Goal: Information Seeking & Learning: Learn about a topic

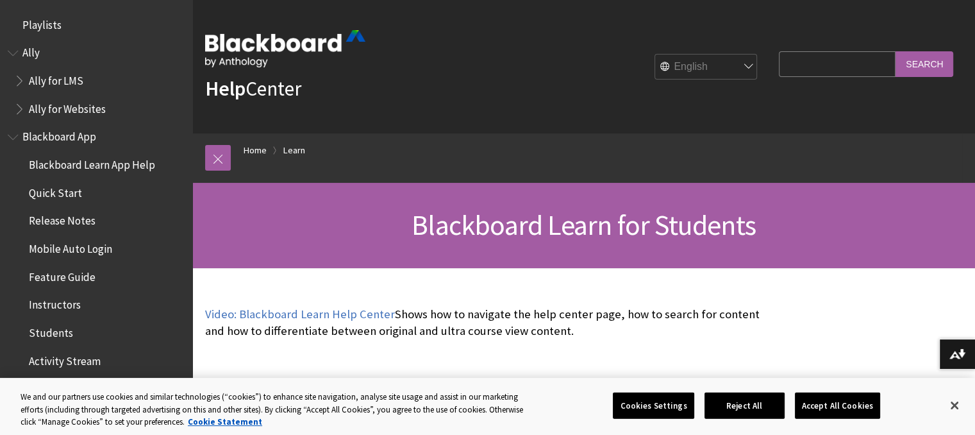
click at [833, 75] on input "Search Query" at bounding box center [837, 63] width 117 height 25
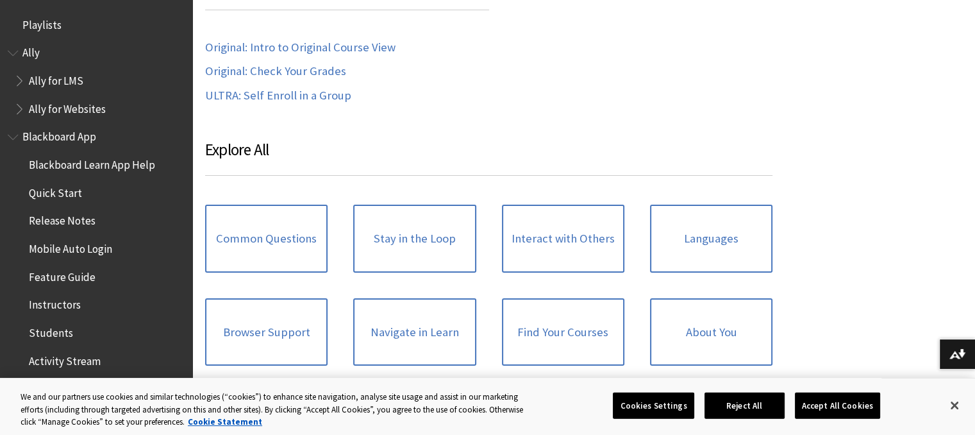
scroll to position [1185, 0]
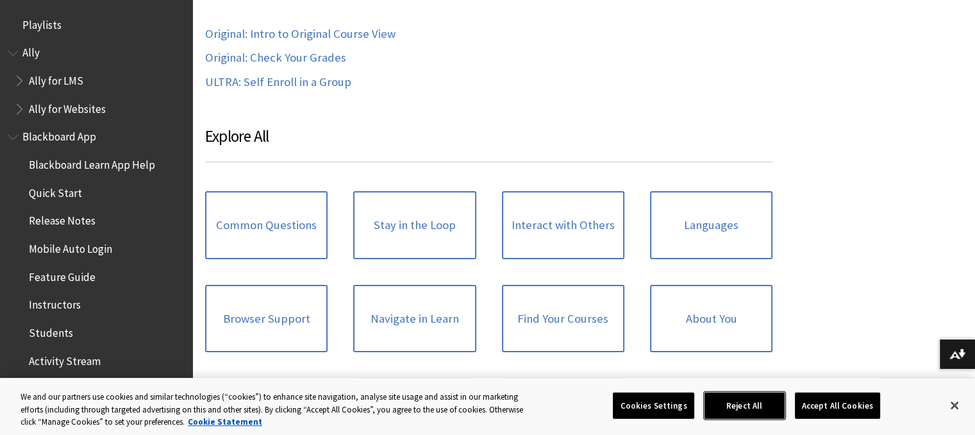
click at [761, 398] on button "Reject All" at bounding box center [745, 405] width 80 height 27
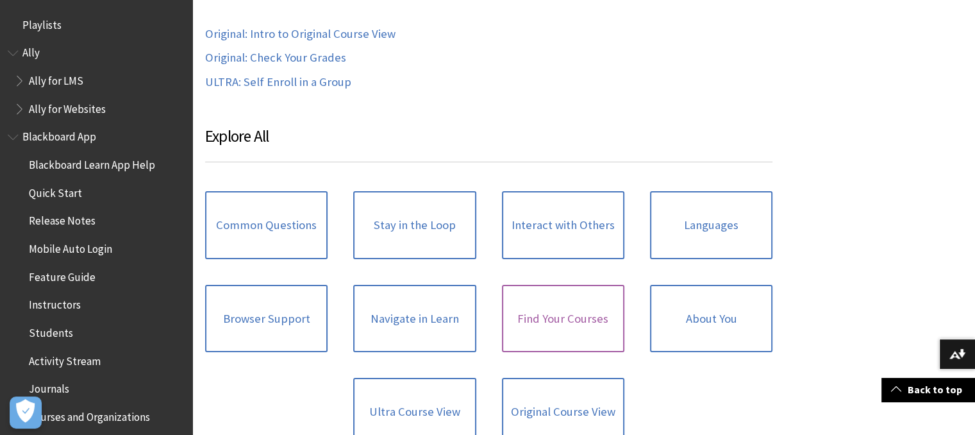
click at [568, 312] on link "Find Your Courses" at bounding box center [563, 319] width 122 height 68
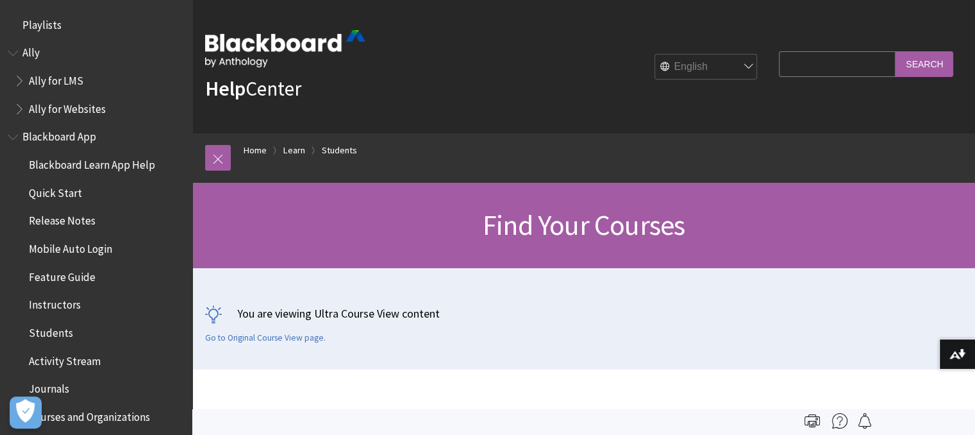
scroll to position [1375, 0]
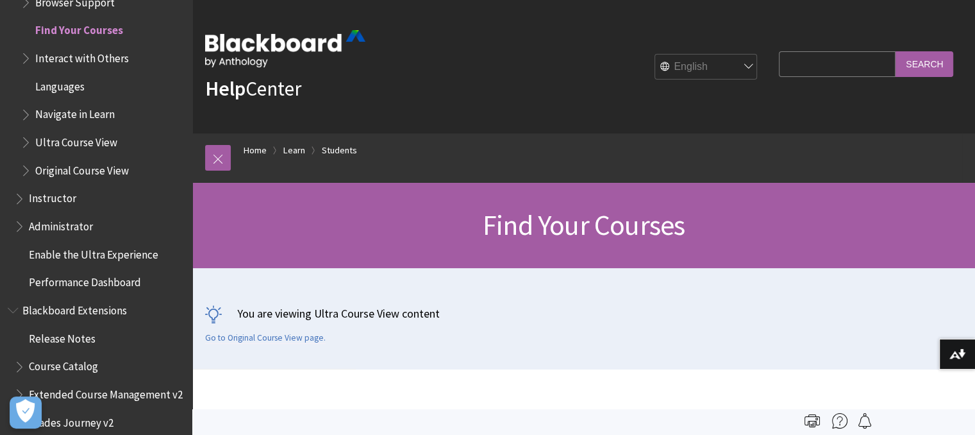
click at [780, 67] on input "Search Query" at bounding box center [837, 63] width 117 height 25
click at [896, 51] on input "Search" at bounding box center [925, 63] width 58 height 25
click at [907, 65] on input "Search" at bounding box center [925, 63] width 58 height 25
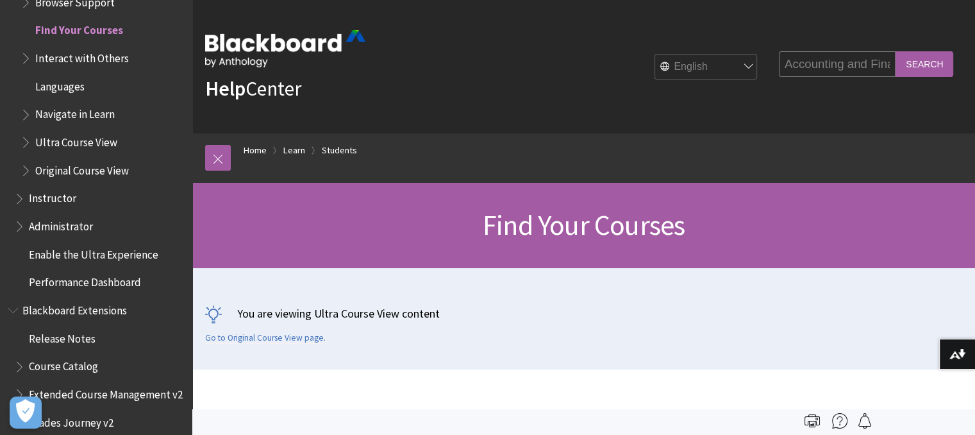
click at [907, 65] on input "Search" at bounding box center [925, 63] width 58 height 25
click at [802, 65] on input "Accounting and Finance" at bounding box center [837, 63] width 117 height 25
type input "n"
type input "BM1002"
click at [896, 51] on input "Search" at bounding box center [925, 63] width 58 height 25
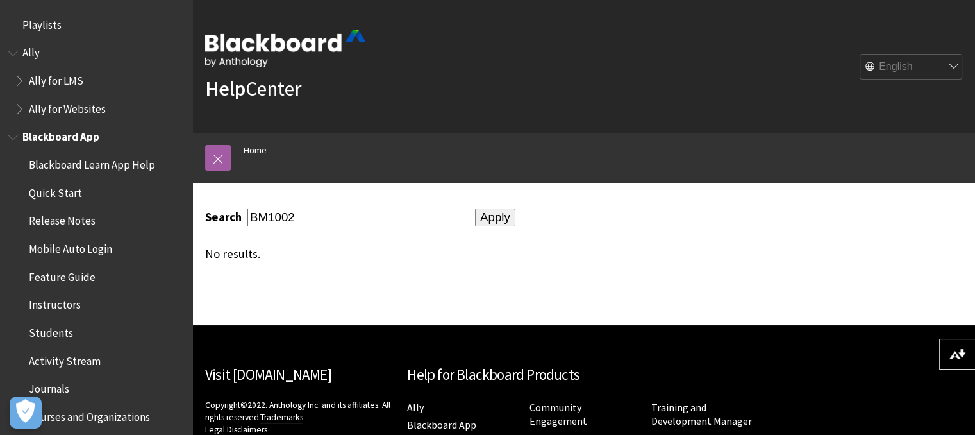
click at [99, 253] on span "Mobile Auto Login" at bounding box center [70, 246] width 83 height 17
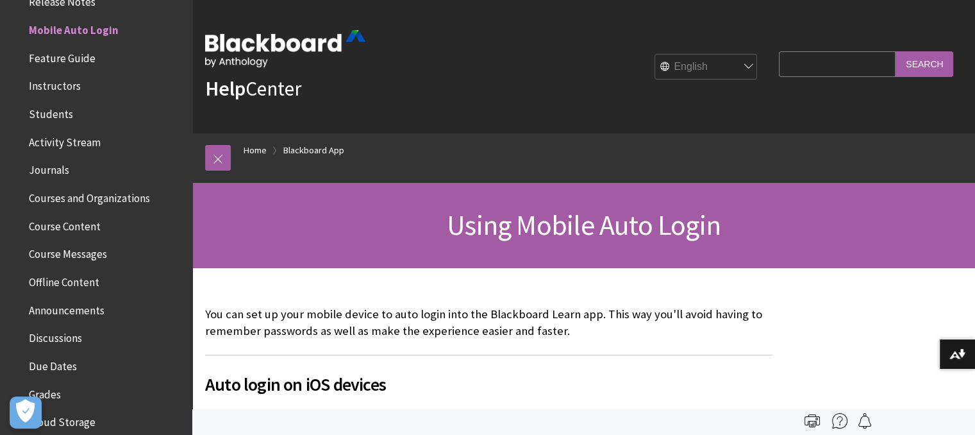
click at [301, 44] on img at bounding box center [285, 48] width 160 height 37
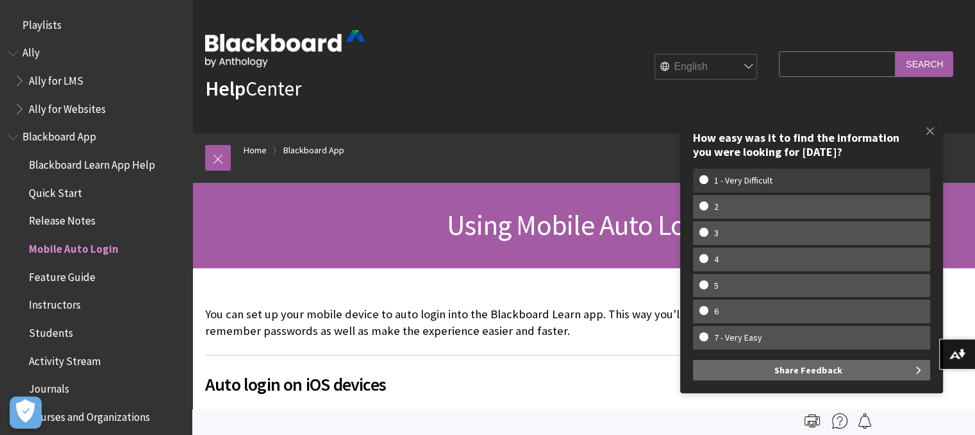
click at [829, 181] on w-span "1 - Very Difficult" at bounding box center [812, 180] width 224 height 11
click at [708, 181] on input "1 - Very Difficult" at bounding box center [704, 179] width 8 height 8
radio input "true"
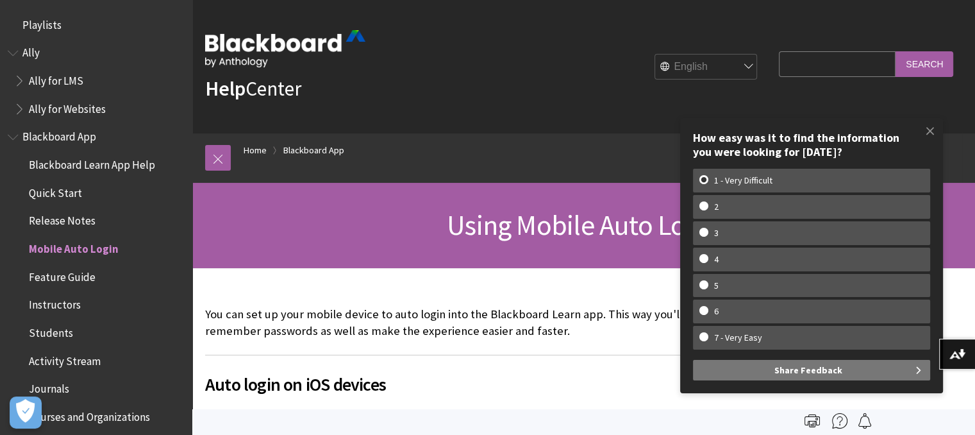
click at [838, 373] on span "Share Feedback" at bounding box center [809, 370] width 68 height 21
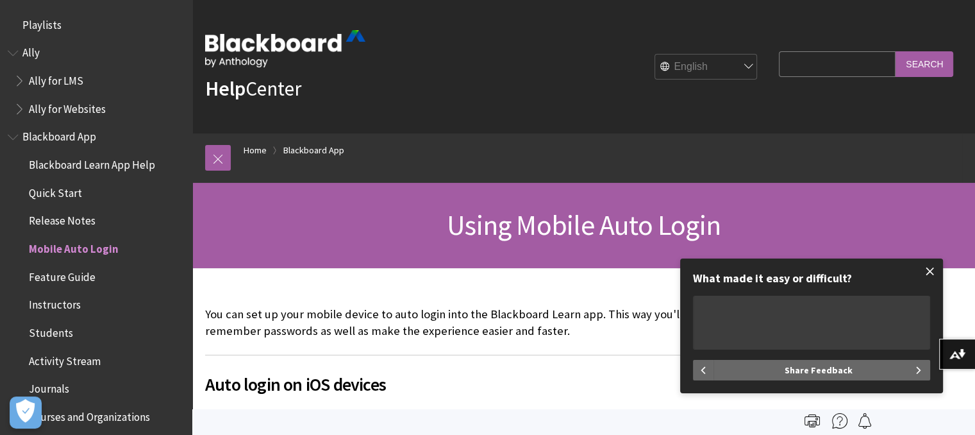
click at [925, 276] on span at bounding box center [930, 271] width 27 height 27
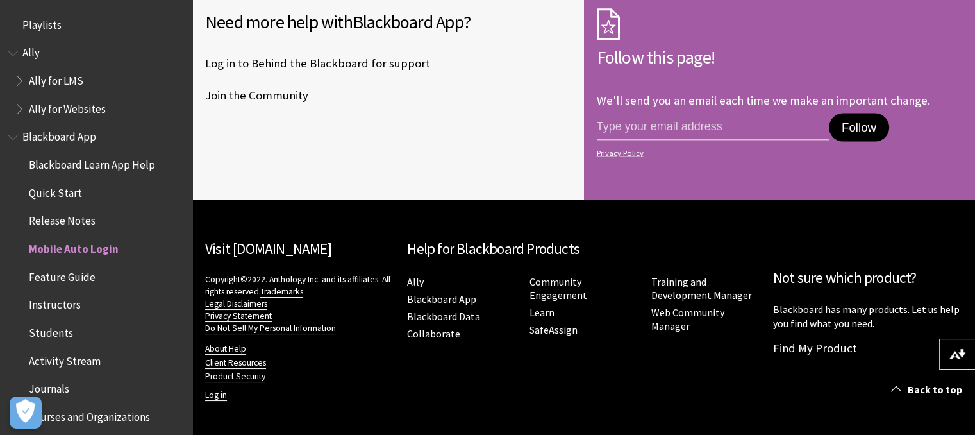
scroll to position [2716, 0]
click at [762, 134] on input "email address" at bounding box center [713, 127] width 232 height 27
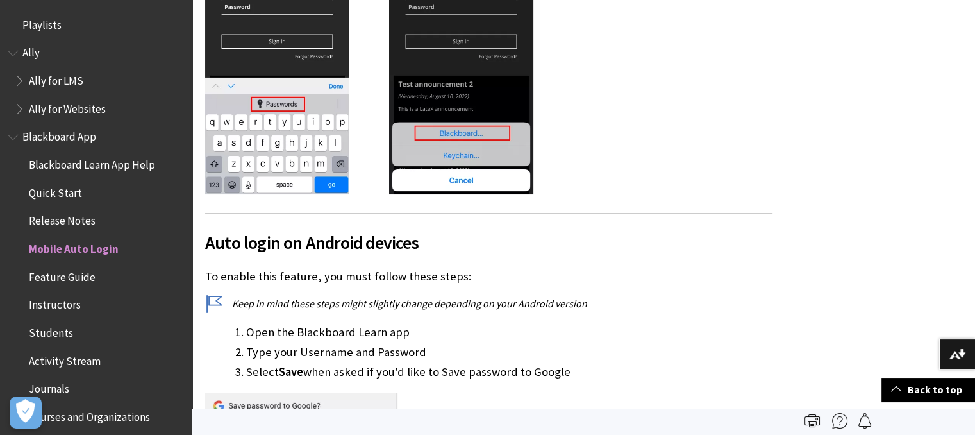
scroll to position [0, 0]
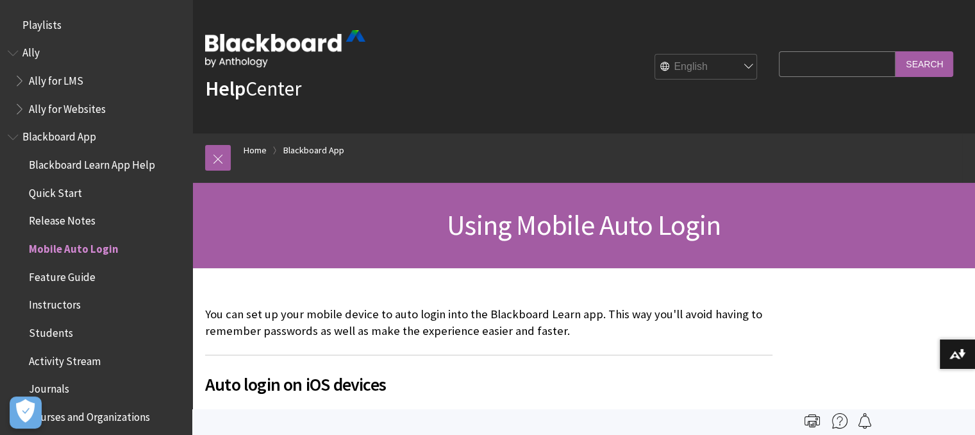
click at [26, 27] on span "Playlists" at bounding box center [41, 22] width 39 height 17
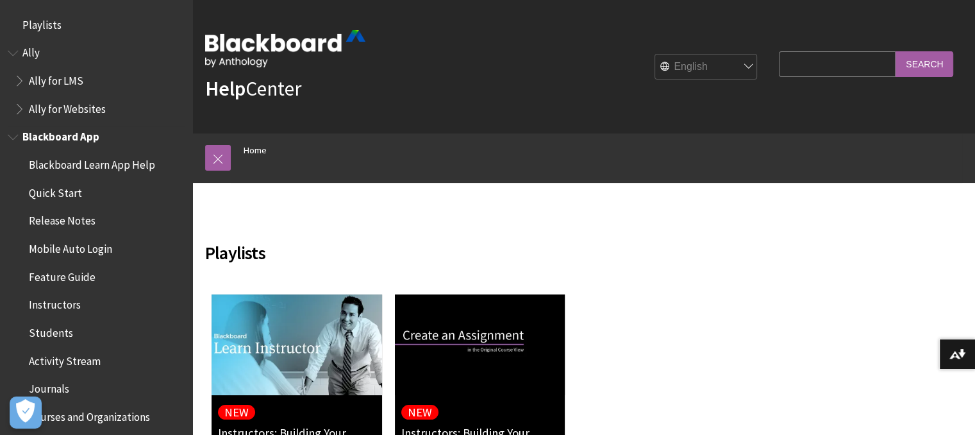
click at [63, 195] on span "Quick Start" at bounding box center [55, 190] width 53 height 17
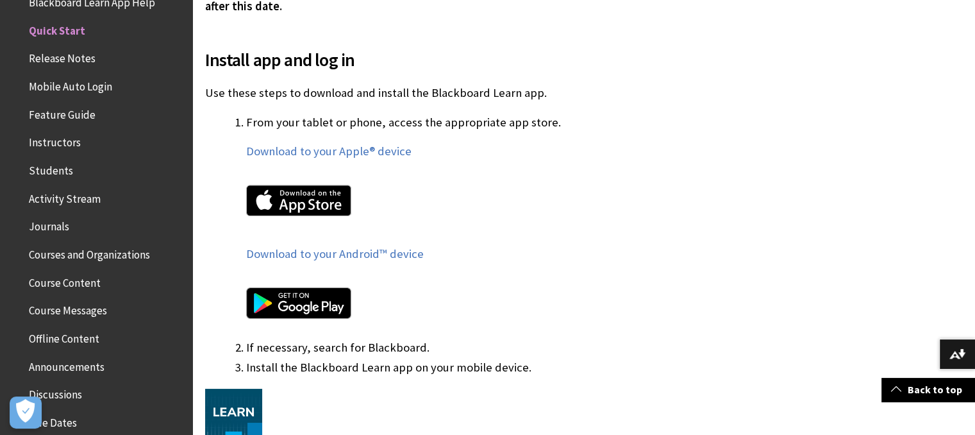
scroll to position [669, 0]
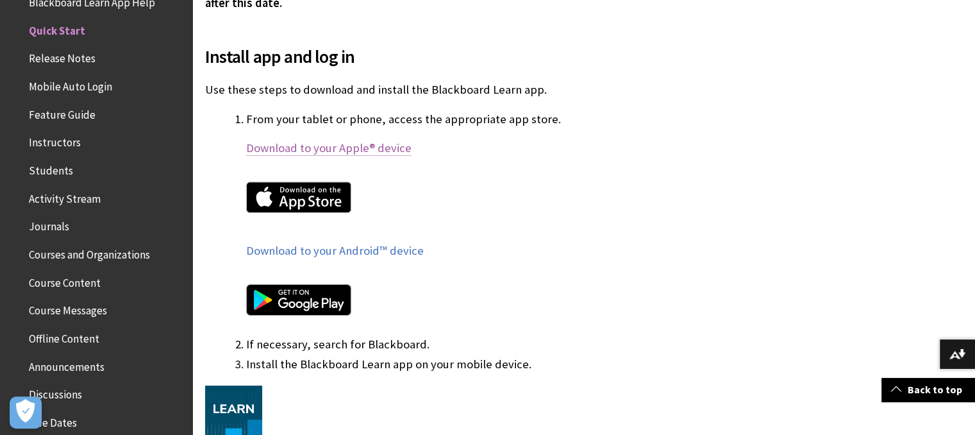
click at [336, 155] on link "Download to your Apple® device" at bounding box center [328, 147] width 165 height 15
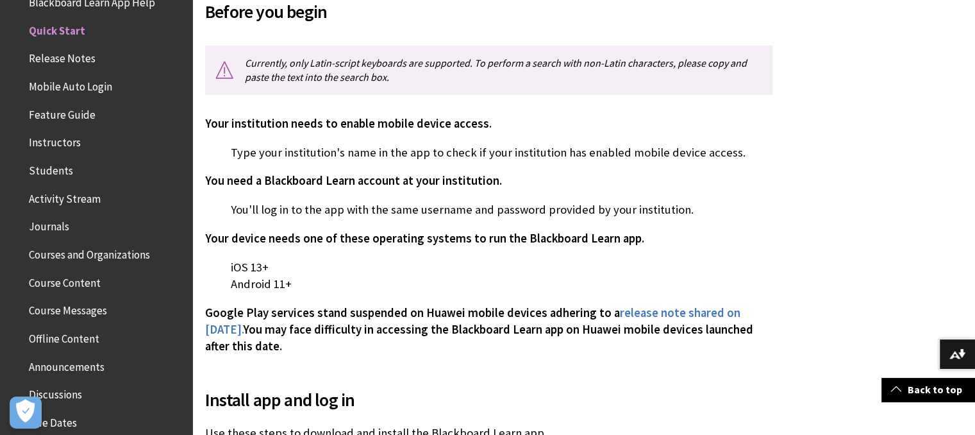
scroll to position [330, 0]
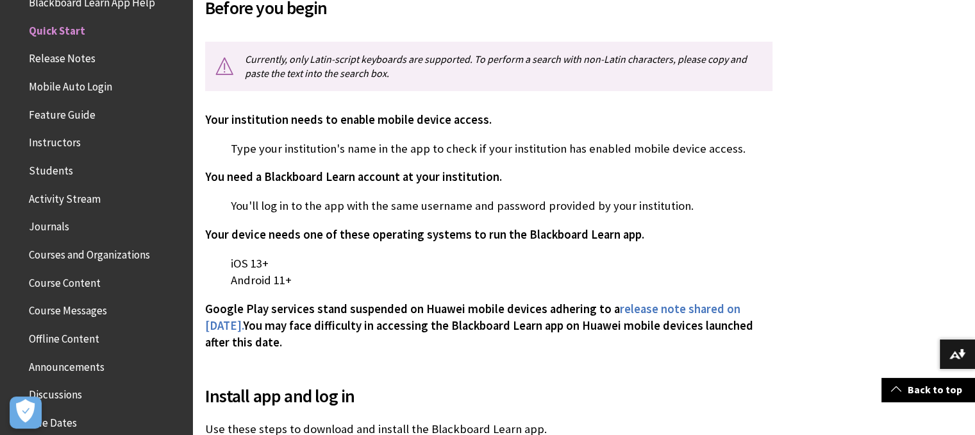
drag, startPoint x: 975, startPoint y: 108, endPoint x: 984, endPoint y: 92, distance: 19.2
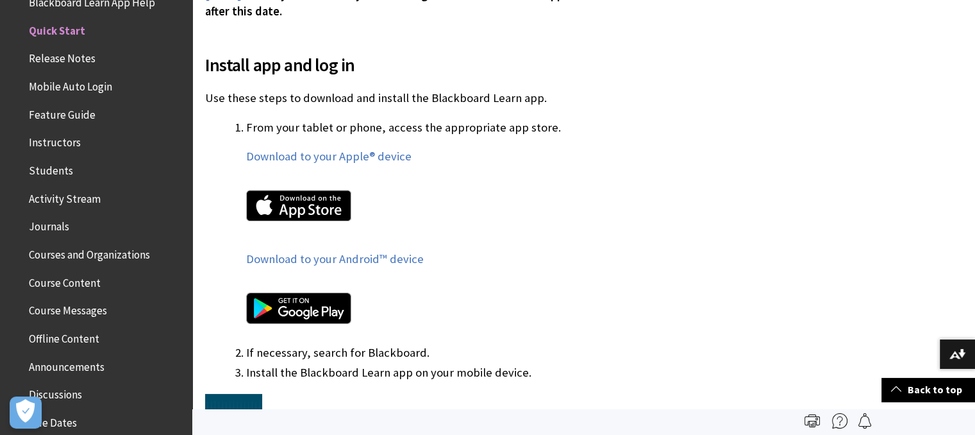
scroll to position [587, 0]
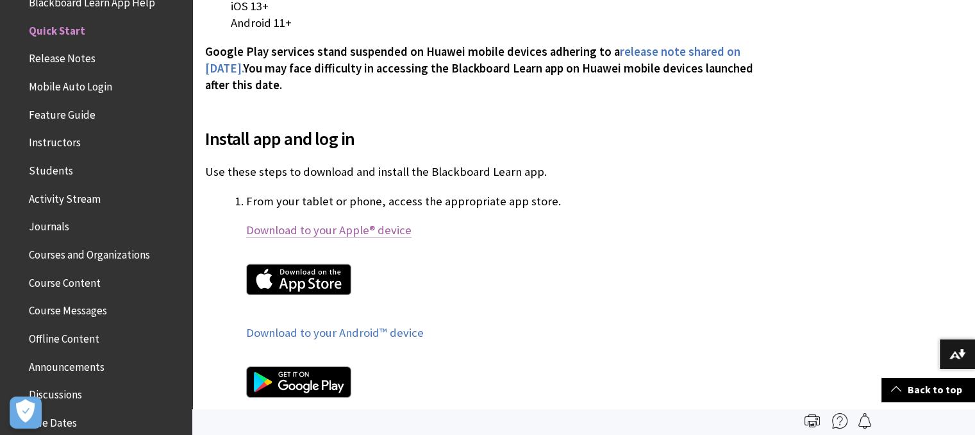
click at [299, 234] on link "Download to your Apple® device" at bounding box center [328, 230] width 165 height 15
click at [104, 84] on span "Mobile Auto Login" at bounding box center [70, 84] width 83 height 17
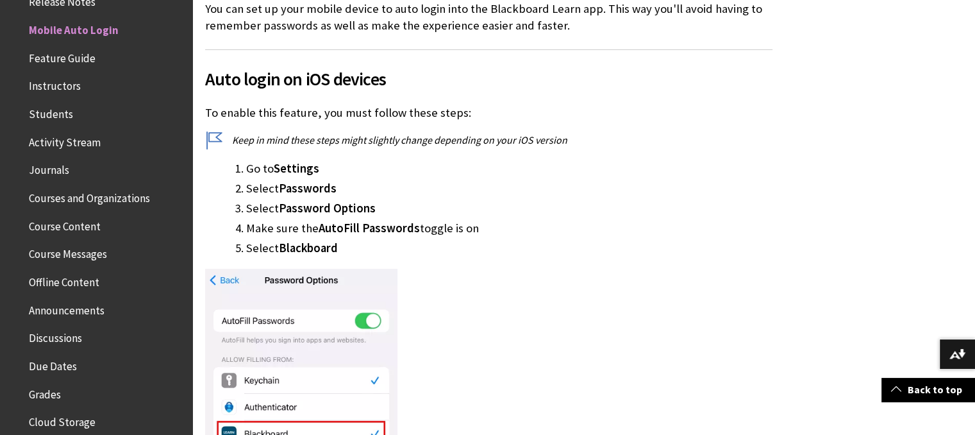
scroll to position [341, 0]
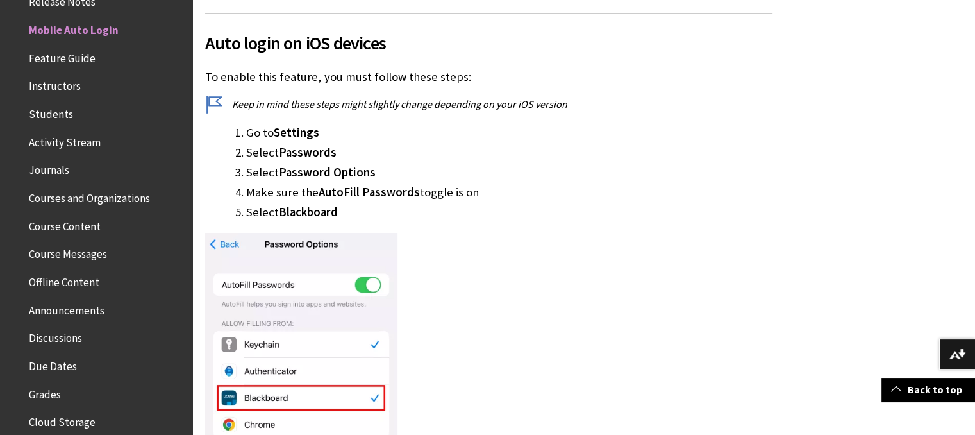
click at [51, 116] on span "Students" at bounding box center [51, 111] width 44 height 17
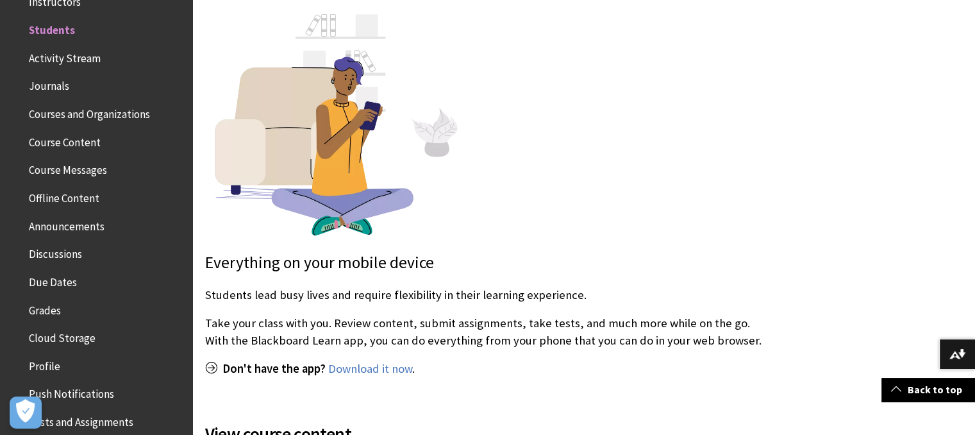
scroll to position [324, 0]
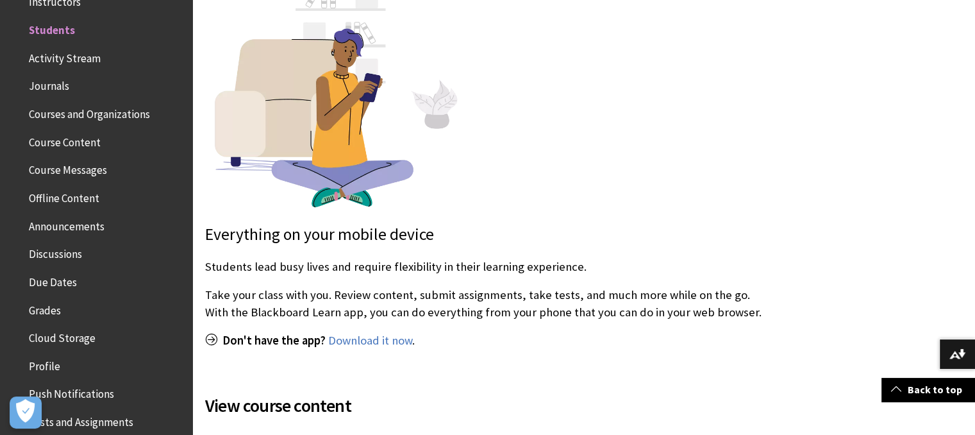
click at [94, 144] on span "Course Content" at bounding box center [65, 139] width 72 height 17
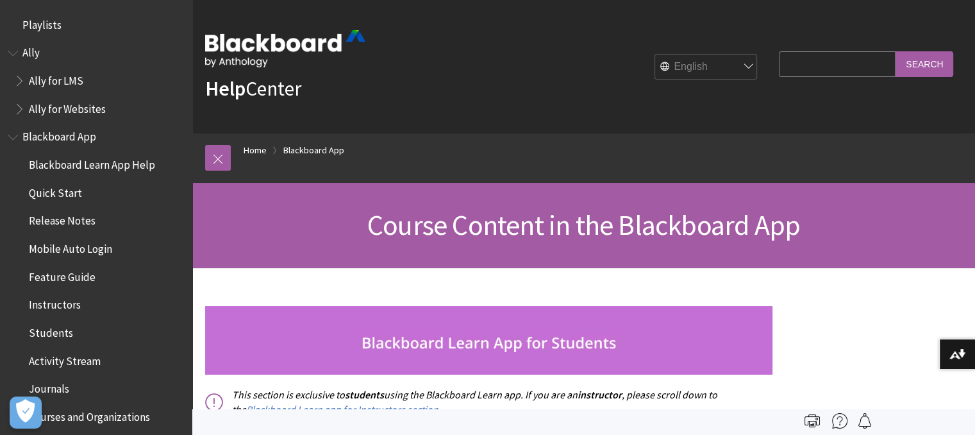
scroll to position [415, 0]
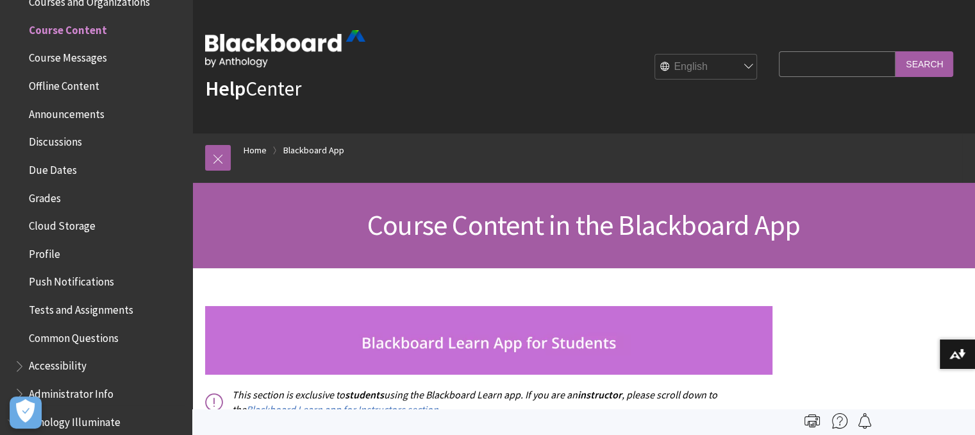
click at [140, 249] on span "Profile" at bounding box center [99, 254] width 171 height 22
